Goal: Navigation & Orientation: Find specific page/section

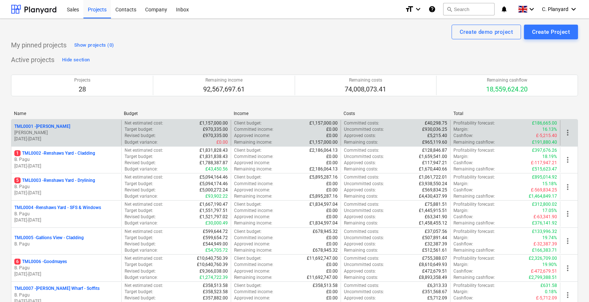
click at [83, 125] on div "TML0001 - [PERSON_NAME]" at bounding box center [66, 126] width 104 height 6
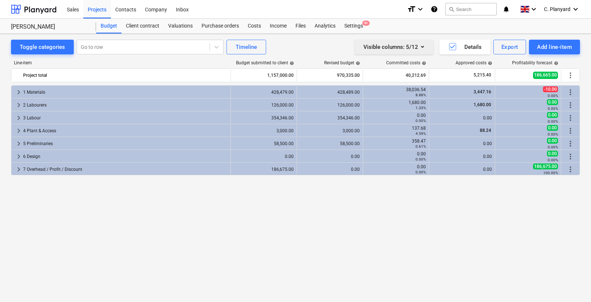
click at [383, 50] on div "Visible columns : 5/12" at bounding box center [394, 47] width 61 height 10
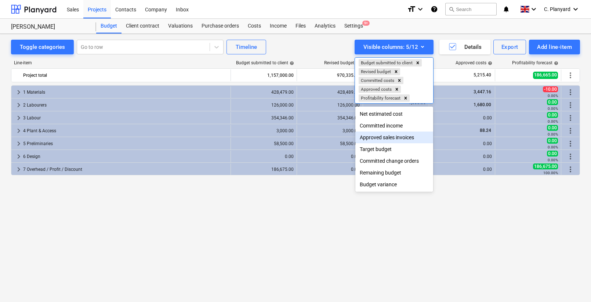
click at [379, 140] on div "Approved sales invoices" at bounding box center [395, 138] width 78 height 12
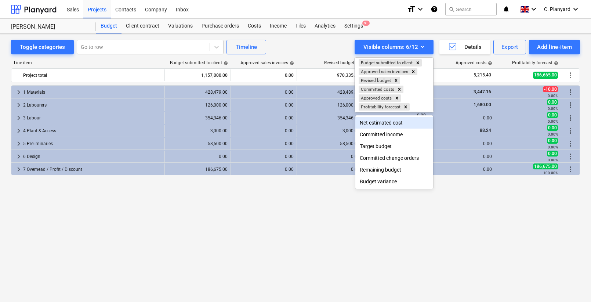
click at [310, 39] on div at bounding box center [295, 151] width 591 height 302
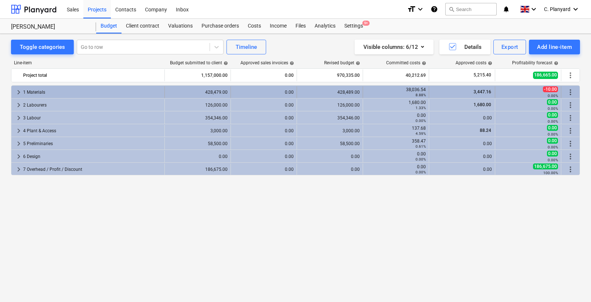
click at [19, 90] on span "keyboard_arrow_right" at bounding box center [18, 92] width 9 height 9
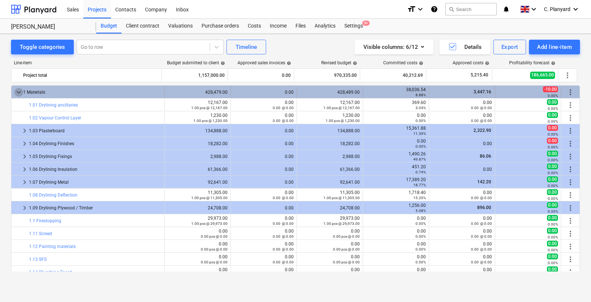
click at [19, 90] on span "keyboard_arrow_down" at bounding box center [18, 92] width 9 height 9
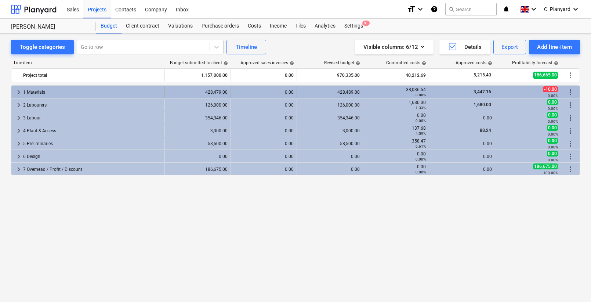
click at [19, 91] on span "keyboard_arrow_right" at bounding box center [18, 92] width 9 height 9
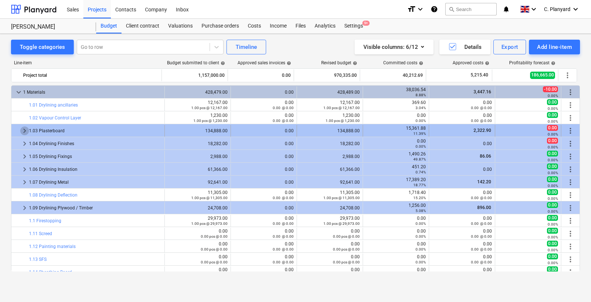
click at [22, 131] on span "keyboard_arrow_right" at bounding box center [24, 130] width 9 height 9
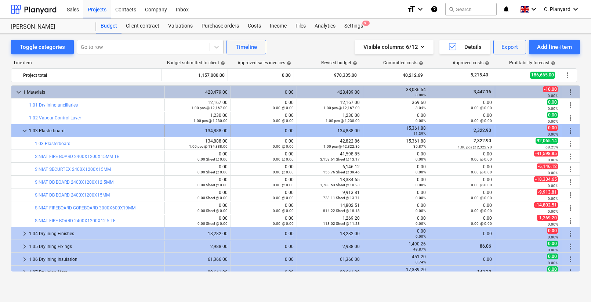
click at [21, 130] on span "keyboard_arrow_down" at bounding box center [24, 130] width 9 height 9
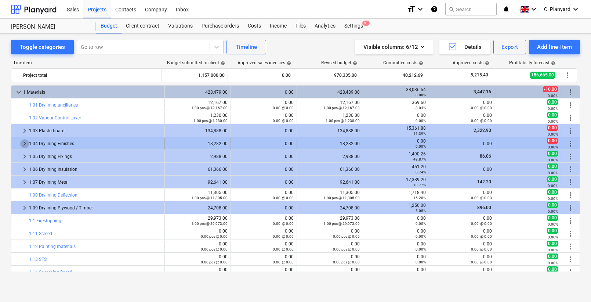
click at [22, 145] on span "keyboard_arrow_right" at bounding box center [24, 143] width 9 height 9
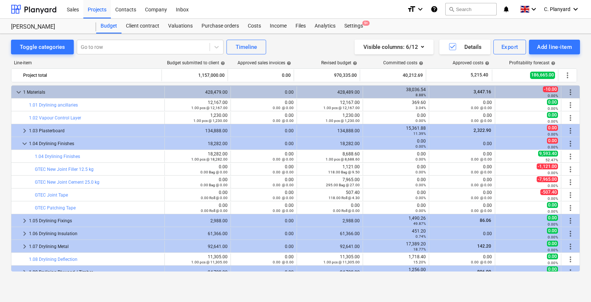
click at [22, 145] on span "keyboard_arrow_down" at bounding box center [24, 143] width 9 height 9
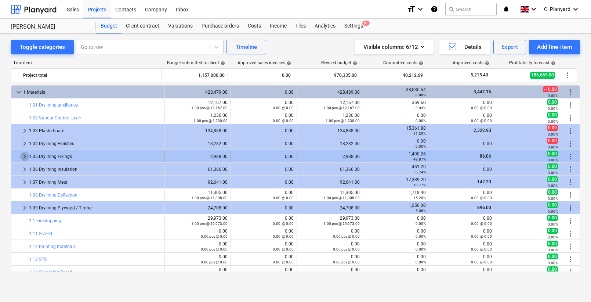
click at [22, 159] on span "keyboard_arrow_right" at bounding box center [24, 156] width 9 height 9
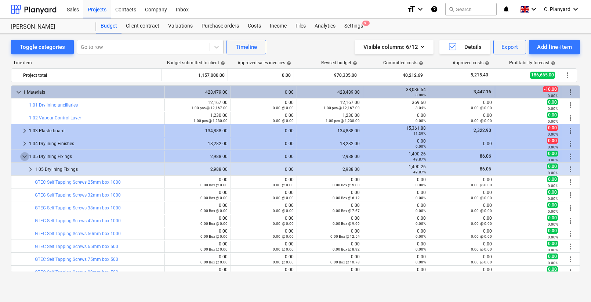
click at [22, 159] on span "keyboard_arrow_down" at bounding box center [24, 156] width 9 height 9
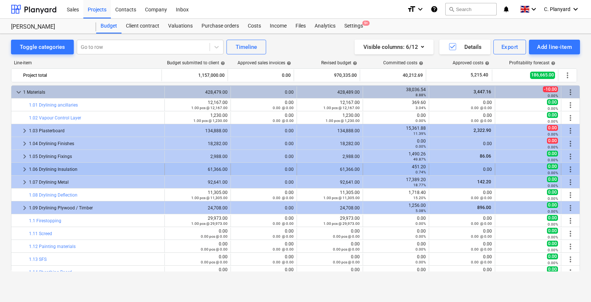
click at [22, 168] on span "keyboard_arrow_right" at bounding box center [24, 169] width 9 height 9
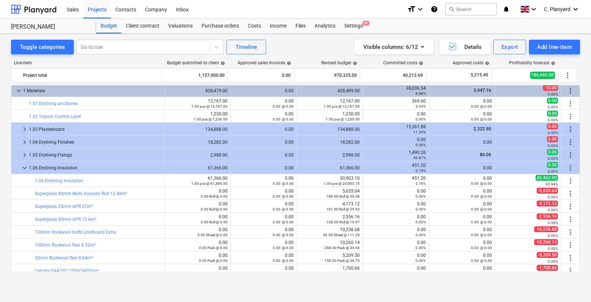
scroll to position [0, 0]
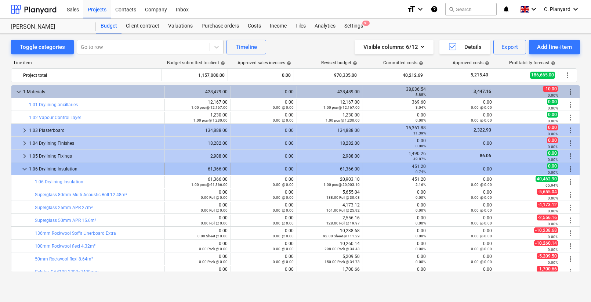
click at [24, 168] on span "keyboard_arrow_down" at bounding box center [24, 169] width 9 height 9
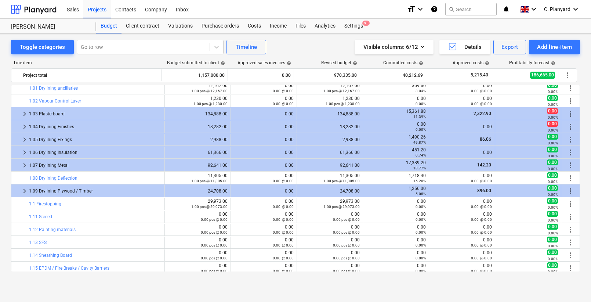
scroll to position [1, 0]
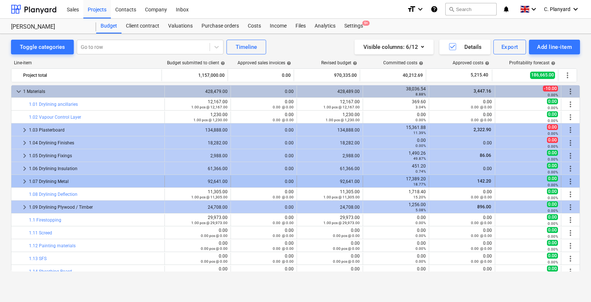
click at [23, 180] on span "keyboard_arrow_right" at bounding box center [24, 181] width 9 height 9
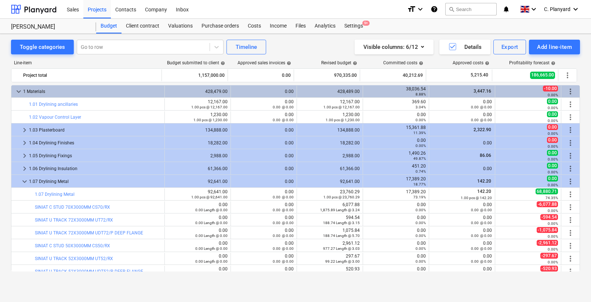
scroll to position [21, 0]
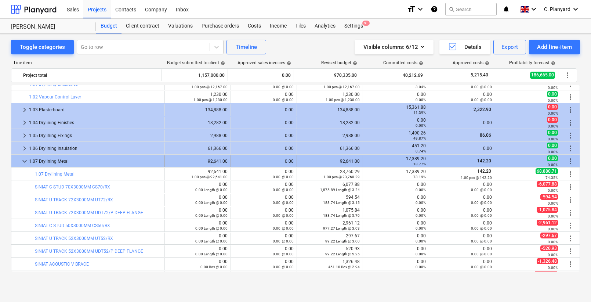
click at [21, 161] on span "keyboard_arrow_down" at bounding box center [24, 161] width 9 height 9
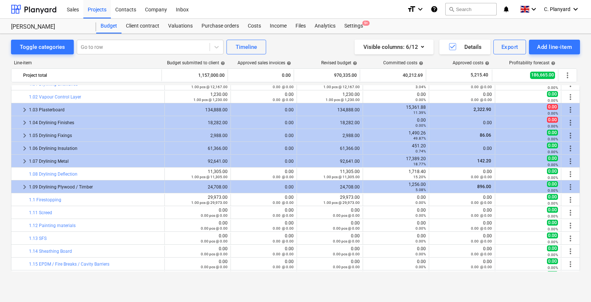
scroll to position [34, 0]
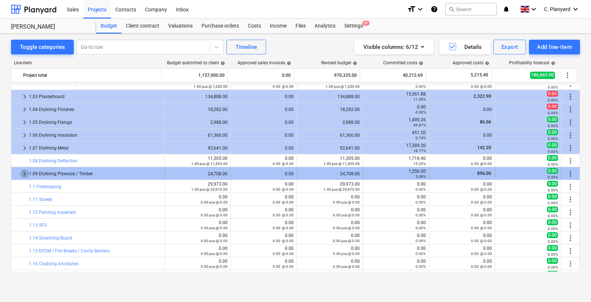
click at [22, 172] on span "keyboard_arrow_right" at bounding box center [24, 173] width 9 height 9
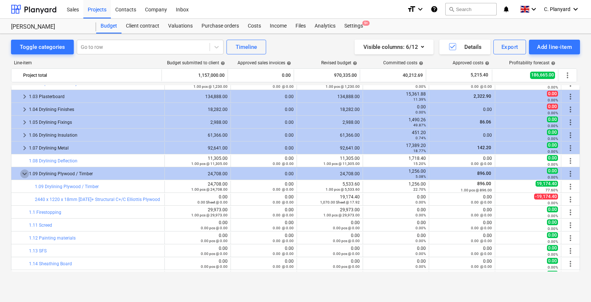
click at [22, 172] on span "keyboard_arrow_down" at bounding box center [24, 173] width 9 height 9
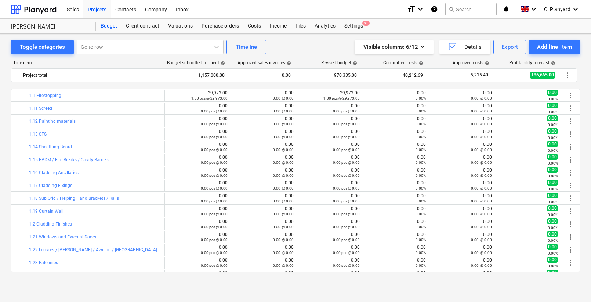
scroll to position [289, 0]
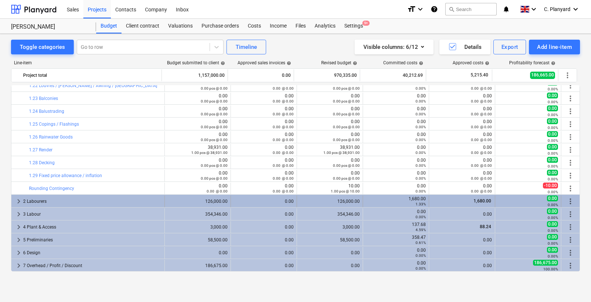
click at [17, 201] on span "keyboard_arrow_right" at bounding box center [18, 201] width 9 height 9
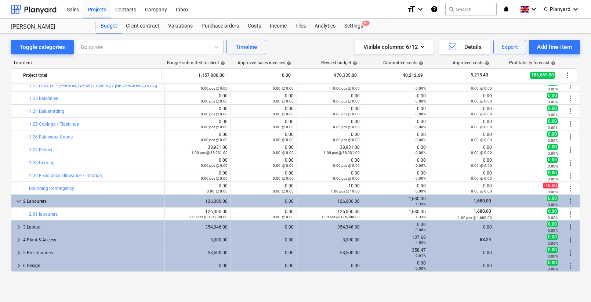
click at [17, 201] on span "keyboard_arrow_down" at bounding box center [18, 201] width 9 height 9
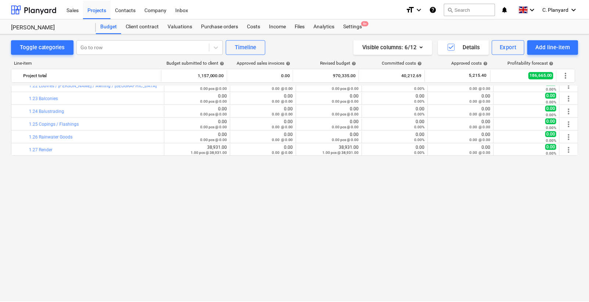
scroll to position [0, 0]
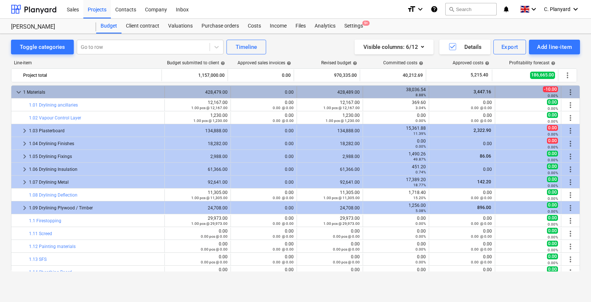
click at [15, 89] on span "keyboard_arrow_down" at bounding box center [18, 92] width 9 height 9
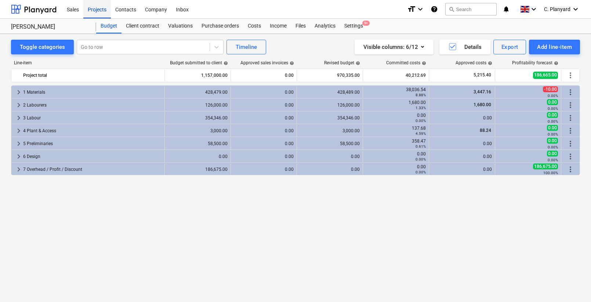
click at [98, 8] on div "Projects" at bounding box center [97, 9] width 28 height 19
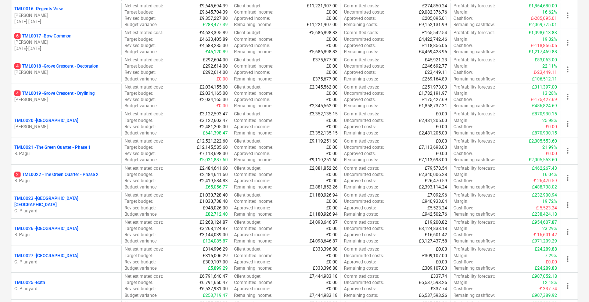
scroll to position [495, 0]
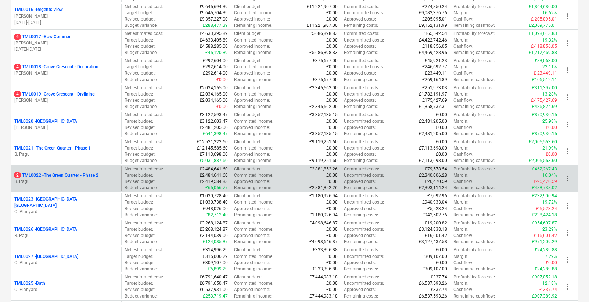
click at [62, 175] on p "2 TML0022 - The Green Quarter - Phase 2" at bounding box center [56, 175] width 84 height 6
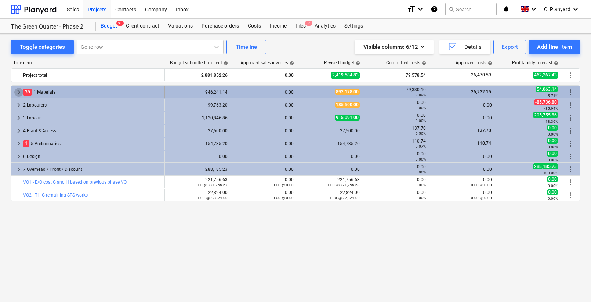
click at [20, 89] on span "keyboard_arrow_right" at bounding box center [18, 92] width 9 height 9
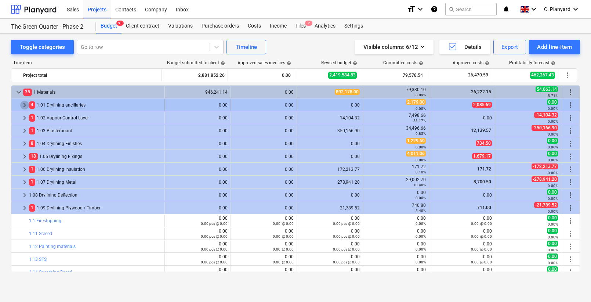
click at [24, 104] on span "keyboard_arrow_right" at bounding box center [24, 105] width 9 height 9
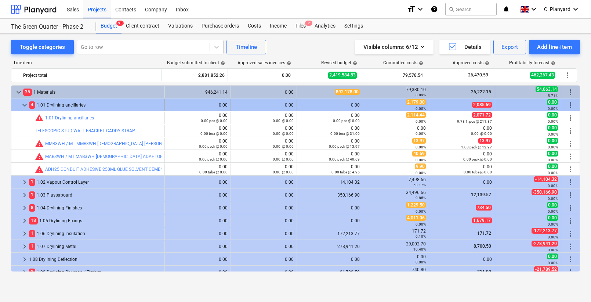
click at [20, 105] on span "keyboard_arrow_down" at bounding box center [24, 105] width 9 height 9
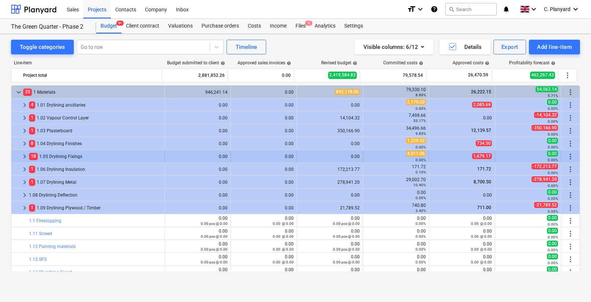
click at [22, 161] on div "keyboard_arrow_right" at bounding box center [24, 157] width 9 height 12
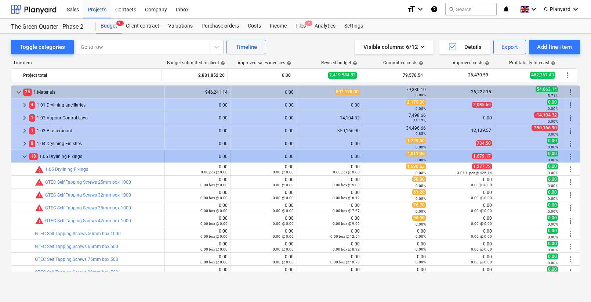
click at [24, 155] on span "keyboard_arrow_down" at bounding box center [24, 156] width 9 height 9
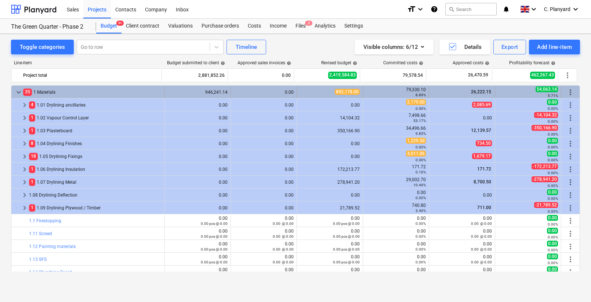
click at [19, 92] on span "keyboard_arrow_down" at bounding box center [18, 92] width 9 height 9
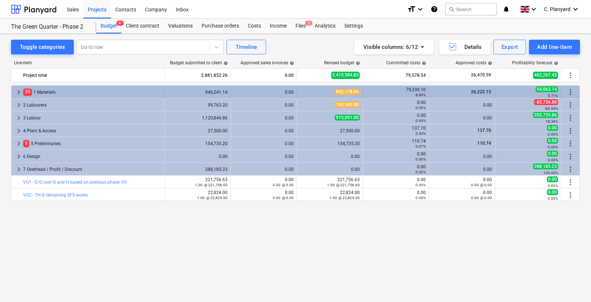
click at [16, 92] on span "keyboard_arrow_right" at bounding box center [18, 92] width 9 height 9
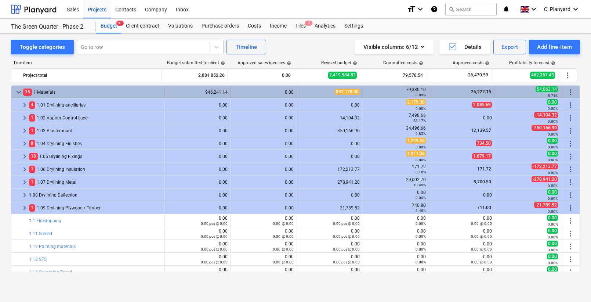
click at [12, 86] on div "keyboard_arrow_down 35 1 Materials 946,241.14 0.00 892,178.00 79,330.10 8.89% 2…" at bounding box center [295, 92] width 569 height 12
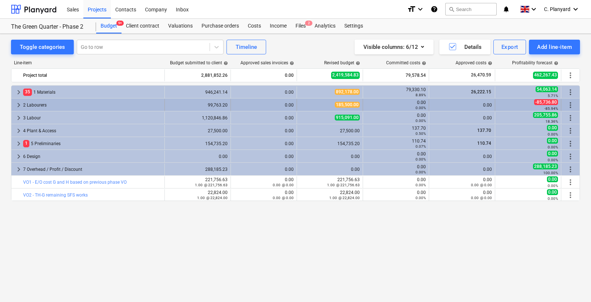
click at [15, 104] on span "keyboard_arrow_right" at bounding box center [18, 105] width 9 height 9
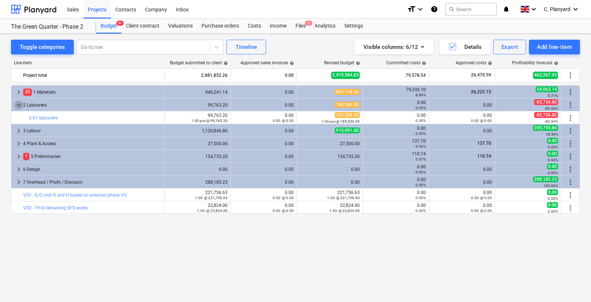
click at [15, 104] on span "keyboard_arrow_down" at bounding box center [18, 105] width 9 height 9
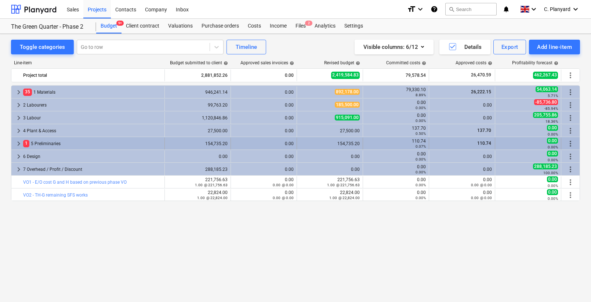
click at [17, 143] on span "keyboard_arrow_right" at bounding box center [18, 143] width 9 height 9
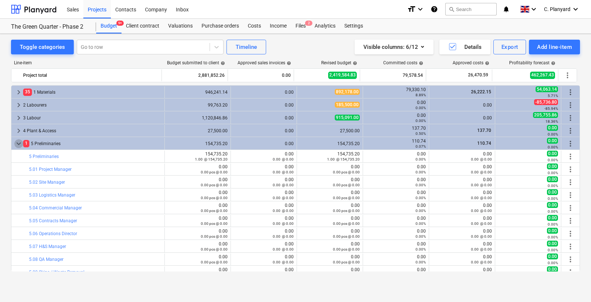
click at [17, 143] on span "keyboard_arrow_down" at bounding box center [18, 143] width 9 height 9
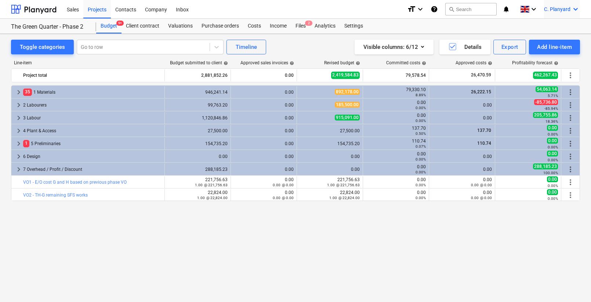
click at [565, 8] on span "C. Planyard" at bounding box center [557, 9] width 26 height 6
click at [544, 39] on div "Log out" at bounding box center [558, 41] width 44 height 12
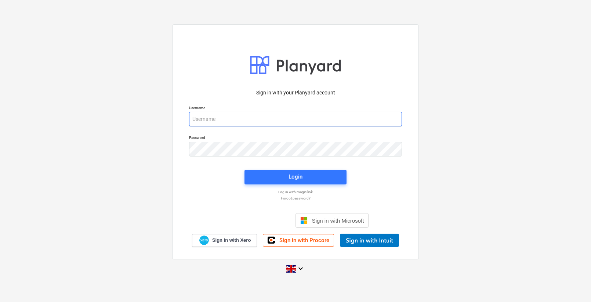
click at [256, 116] on input "email" at bounding box center [295, 119] width 213 height 15
type input "c"
type input "C"
type input "[PERSON_NAME][EMAIL_ADDRESS][DOMAIN_NAME]"
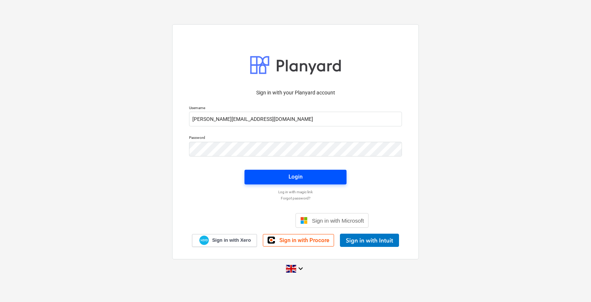
click at [262, 184] on button "Login" at bounding box center [296, 177] width 102 height 15
